Goal: Task Accomplishment & Management: Use online tool/utility

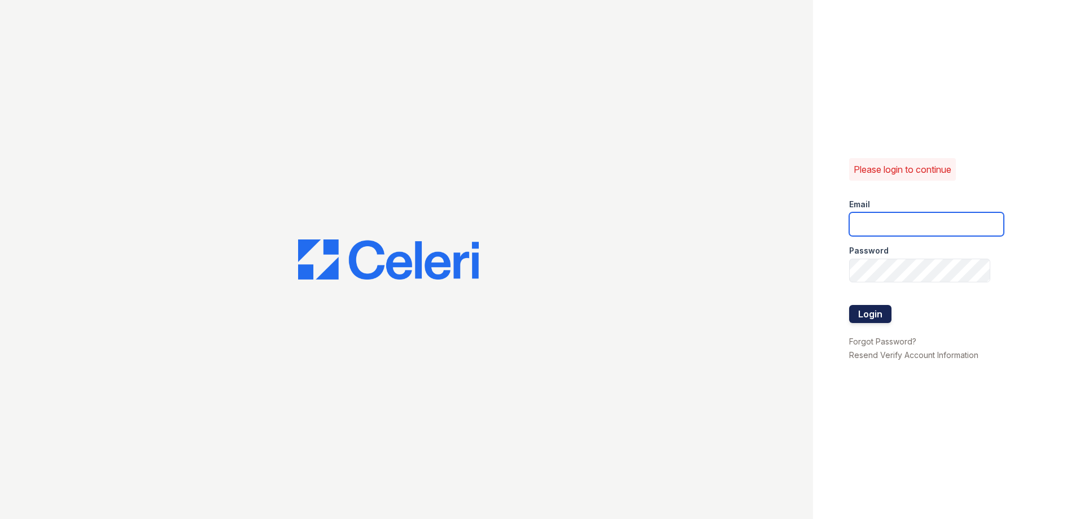
type input "[EMAIL_ADDRESS][DOMAIN_NAME]"
click at [870, 314] on button "Login" at bounding box center [870, 314] width 42 height 18
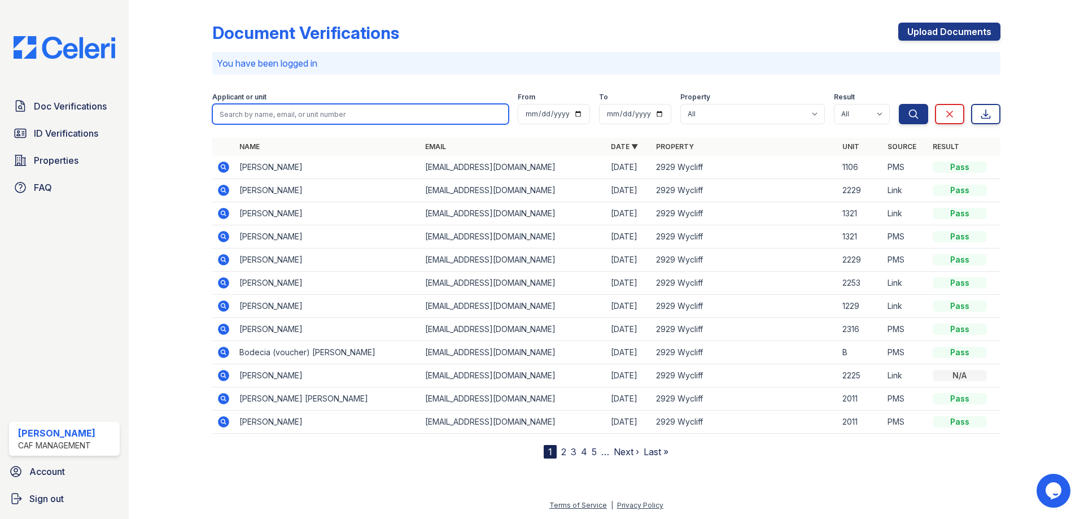
click at [316, 117] on input "search" at bounding box center [360, 114] width 296 height 20
type input "alexis"
click at [899, 104] on button "Search" at bounding box center [913, 114] width 29 height 20
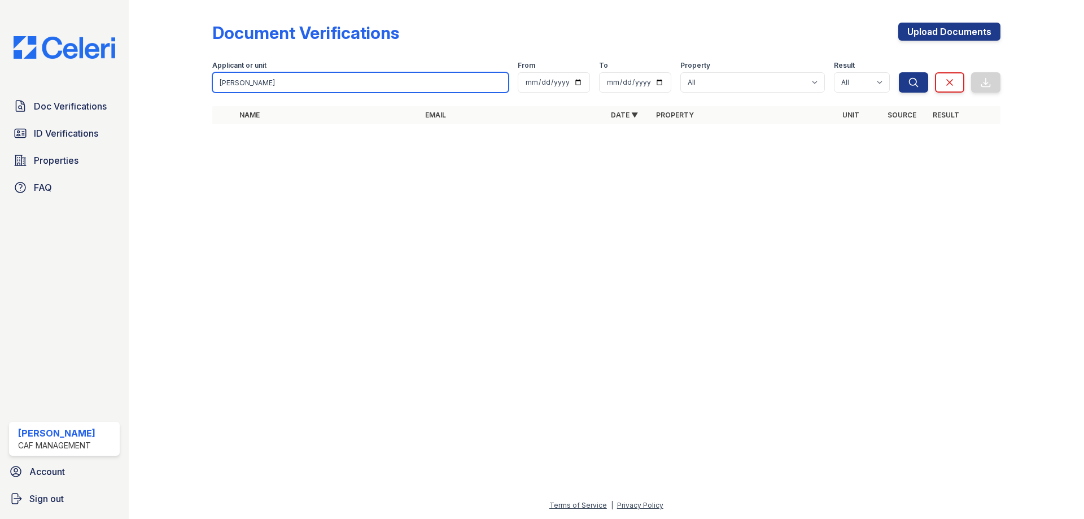
click at [325, 81] on input "alexis" at bounding box center [360, 82] width 296 height 20
drag, startPoint x: 325, startPoint y: 81, endPoint x: 118, endPoint y: 95, distance: 207.1
click at [118, 95] on div "Doc Verifications ID Verifications Properties FAQ Kylee Conde CAF Management Ac…" at bounding box center [542, 259] width 1084 height 519
